Goal: Task Accomplishment & Management: Use online tool/utility

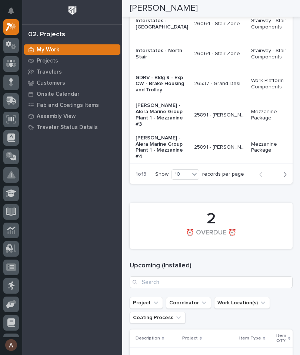
scroll to position [1118, 0]
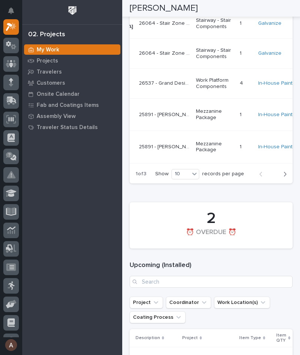
click at [286, 178] on icon "button" at bounding box center [284, 174] width 3 height 7
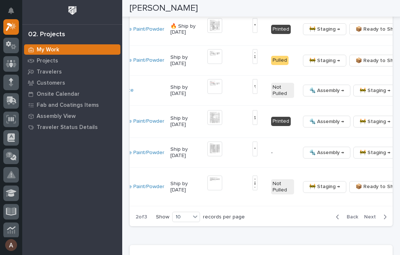
scroll to position [0, 192]
click at [300, 124] on button "button" at bounding box center [405, 121] width 10 height 5
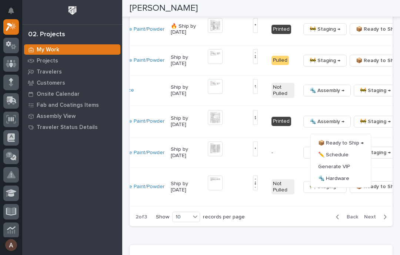
click at [300, 183] on span "🔩 Hardware" at bounding box center [333, 178] width 31 height 9
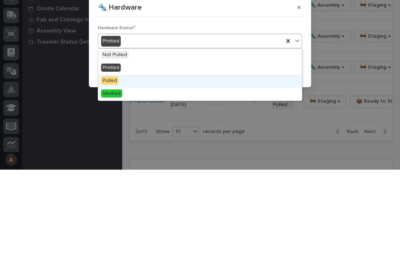
click at [140, 160] on div "Pulled" at bounding box center [200, 166] width 204 height 13
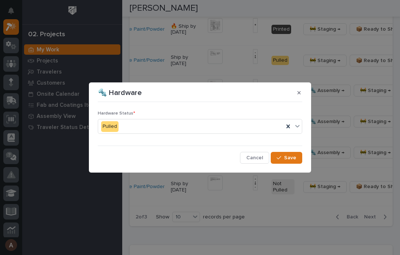
click at [293, 157] on span "Save" at bounding box center [290, 158] width 12 height 7
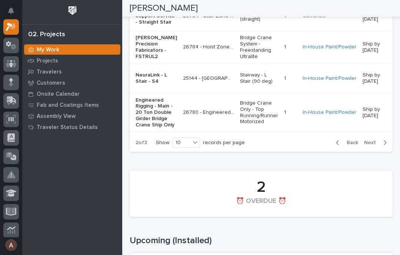
scroll to position [1141, 0]
click at [300, 146] on span "Next" at bounding box center [372, 142] width 16 height 7
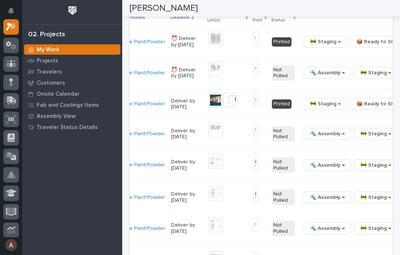
scroll to position [0, 184]
click at [300, 85] on span "🔩 Hardware" at bounding box center [348, 80] width 31 height 9
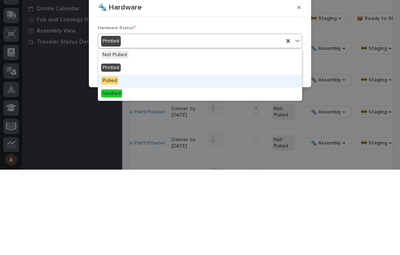
click at [151, 160] on div "Pulled" at bounding box center [200, 166] width 204 height 13
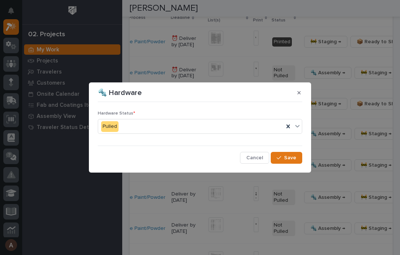
click at [293, 160] on span "Save" at bounding box center [290, 158] width 12 height 7
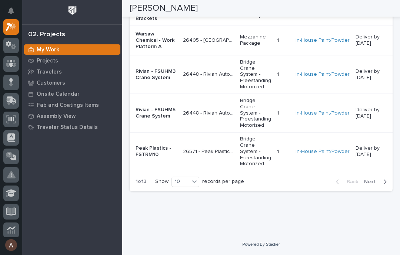
scroll to position [1611, 0]
click at [300, 185] on span "Next" at bounding box center [372, 182] width 16 height 7
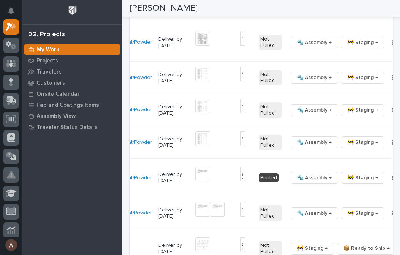
scroll to position [0, 184]
click at [300, 45] on button "button" at bounding box center [392, 42] width 10 height 5
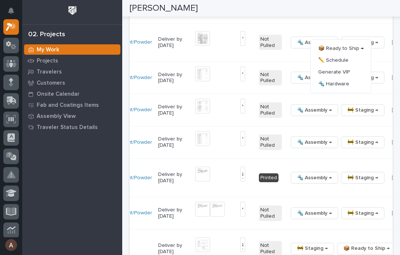
click at [300, 90] on button "🔩 Hardware" at bounding box center [341, 84] width 54 height 12
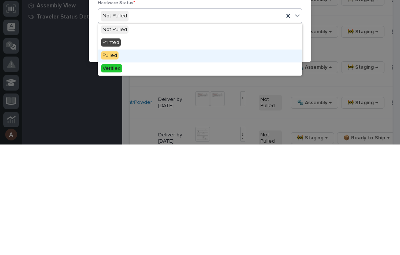
click at [139, 160] on div "Pulled" at bounding box center [200, 166] width 204 height 13
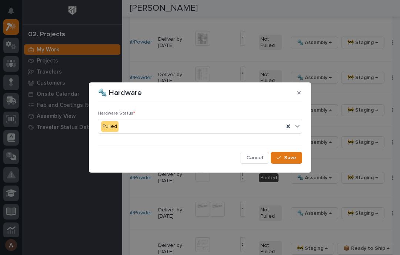
click at [295, 160] on span "Save" at bounding box center [290, 158] width 12 height 7
